Goal: Navigation & Orientation: Find specific page/section

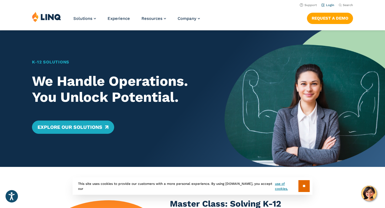
click at [329, 4] on link "Login" at bounding box center [327, 5] width 13 height 4
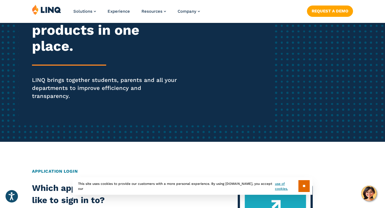
scroll to position [142, 0]
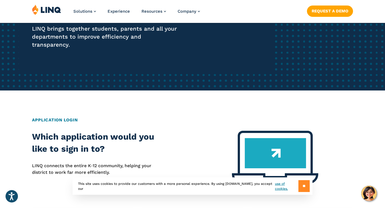
click at [304, 185] on input "**" at bounding box center [303, 186] width 11 height 12
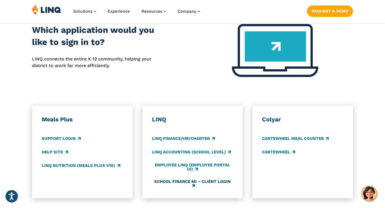
scroll to position [252, 0]
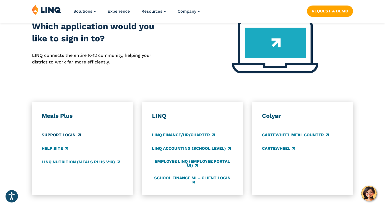
click at [62, 132] on link "Support Login" at bounding box center [61, 135] width 39 height 6
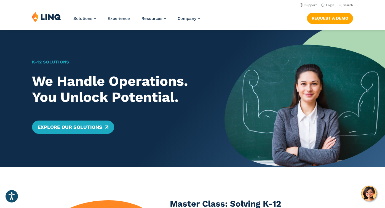
click at [52, 19] on img at bounding box center [46, 17] width 29 height 10
click at [330, 5] on link "Login" at bounding box center [327, 5] width 13 height 4
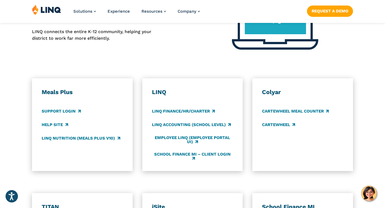
scroll to position [287, 0]
